Goal: Register for event/course

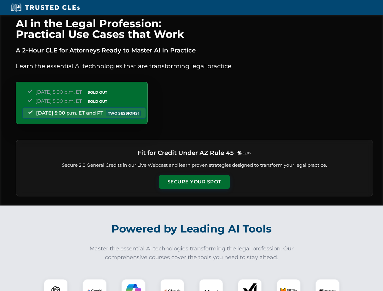
click at [194, 182] on button "Secure Your Spot" at bounding box center [194, 182] width 71 height 14
click at [56, 285] on img at bounding box center [56, 291] width 18 height 18
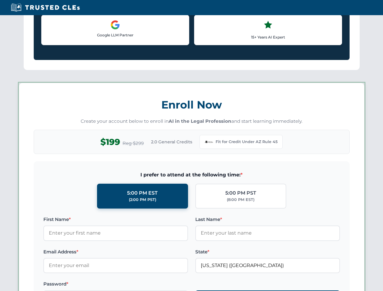
click at [133, 285] on label "Password *" at bounding box center [115, 283] width 145 height 7
